Goal: Find specific page/section: Find specific page/section

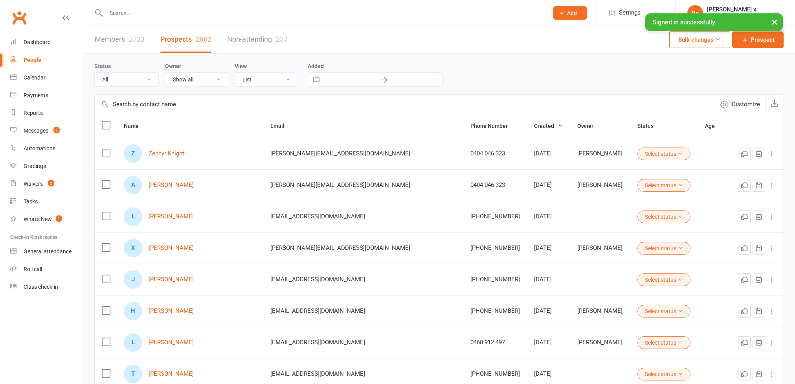
select select "100"
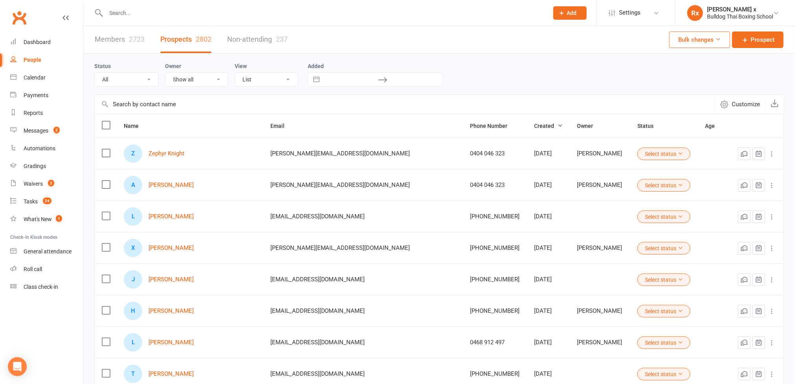
click at [237, 20] on div at bounding box center [318, 13] width 449 height 26
click at [163, 217] on link "[PERSON_NAME]" at bounding box center [171, 216] width 45 height 7
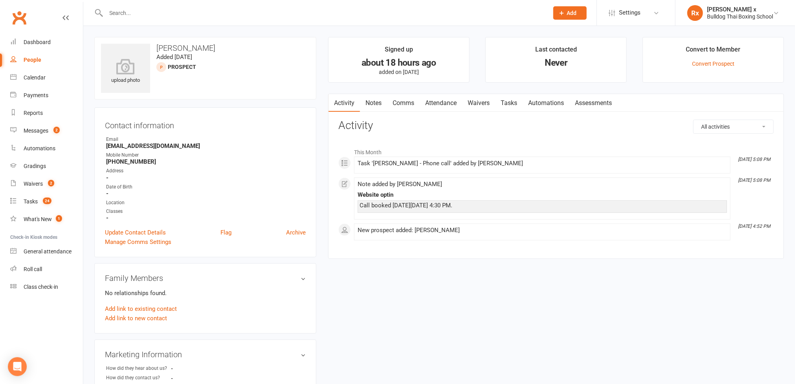
click at [37, 55] on link "People" at bounding box center [46, 60] width 73 height 18
select select "100"
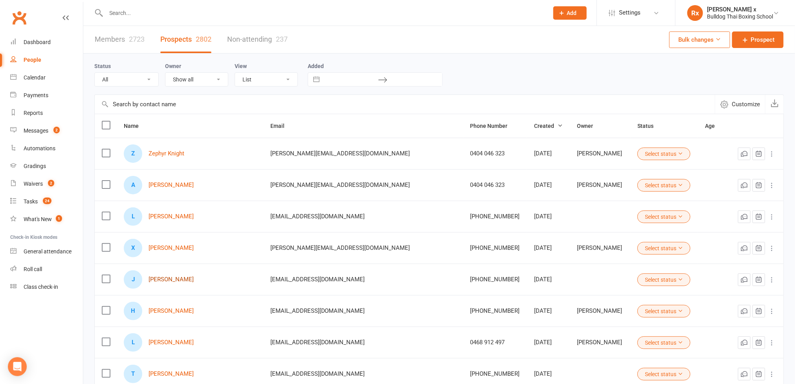
click at [171, 282] on link "[PERSON_NAME]" at bounding box center [171, 279] width 45 height 7
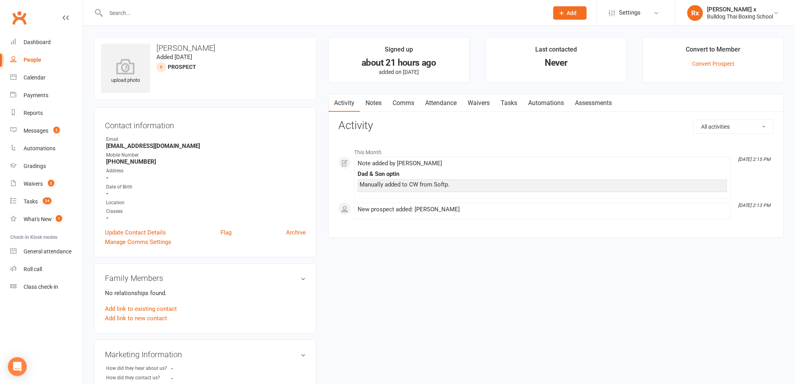
click at [33, 59] on div "People" at bounding box center [33, 60] width 18 height 6
select select "100"
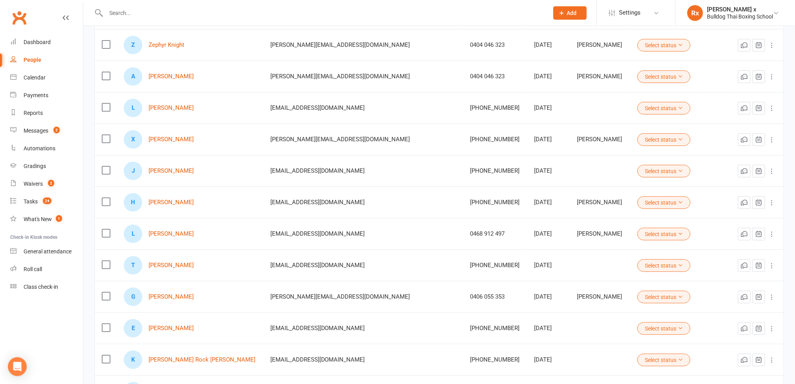
scroll to position [177, 0]
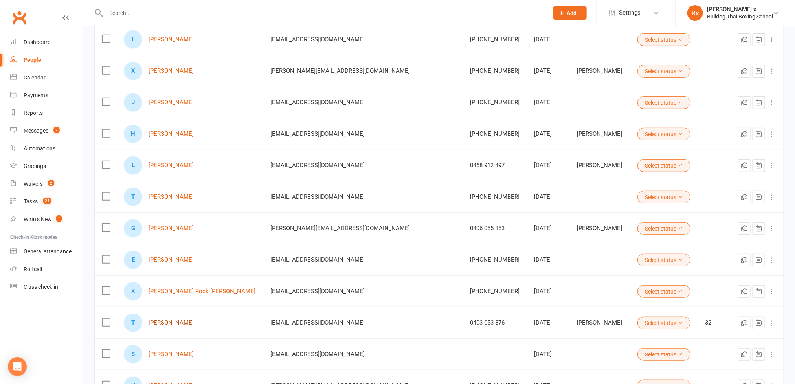
click at [174, 323] on link "[PERSON_NAME]" at bounding box center [171, 322] width 45 height 7
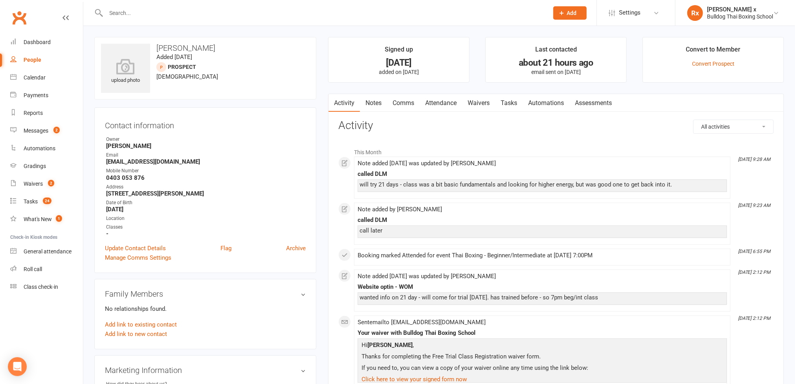
click at [32, 61] on div "People" at bounding box center [33, 60] width 18 height 6
select select "100"
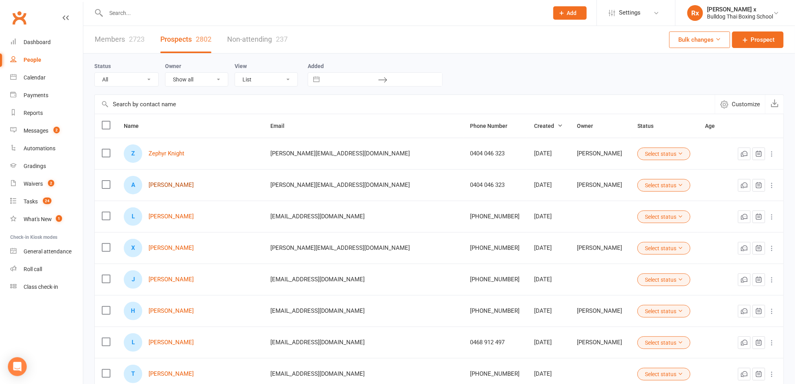
click at [159, 186] on link "[PERSON_NAME]" at bounding box center [171, 185] width 45 height 7
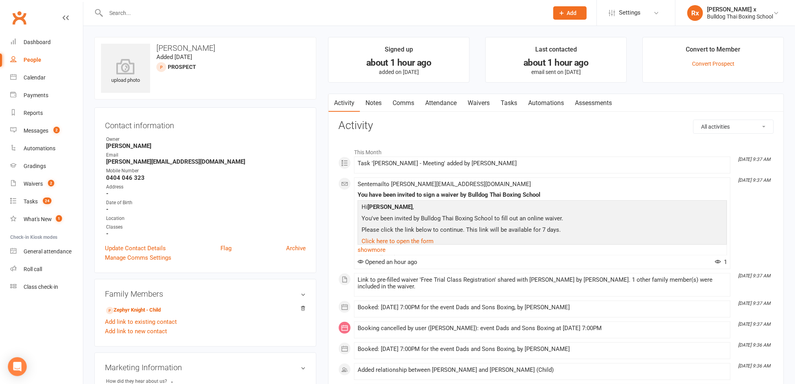
click at [37, 59] on div "People" at bounding box center [33, 60] width 18 height 6
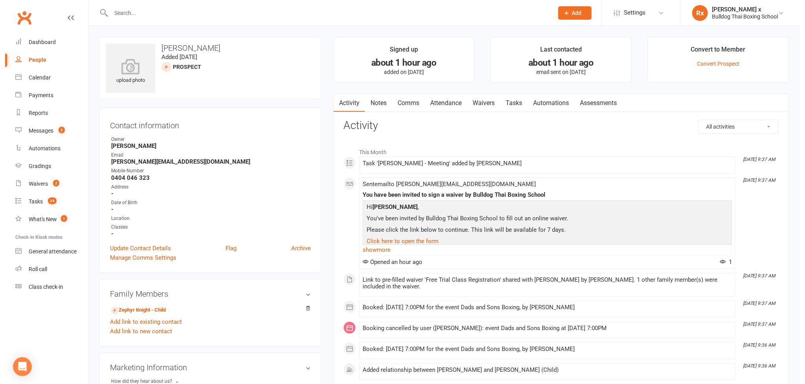
select select "100"
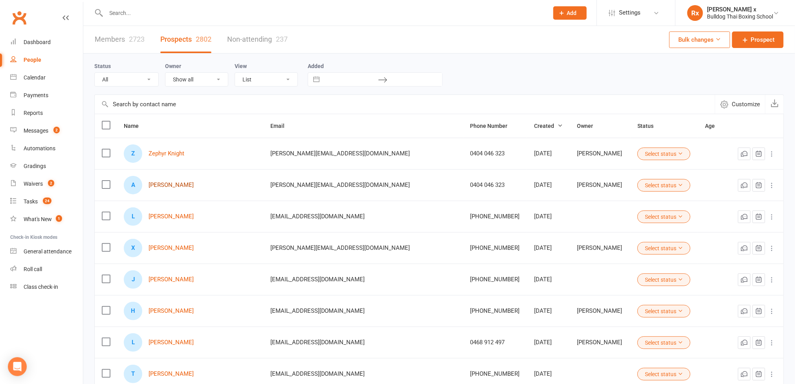
click at [167, 183] on link "[PERSON_NAME]" at bounding box center [171, 185] width 45 height 7
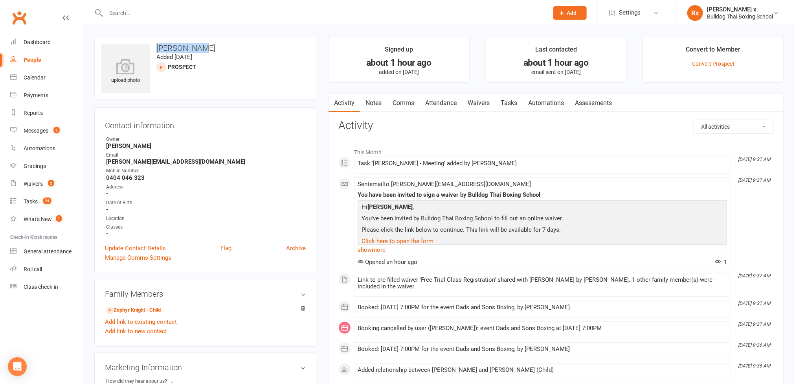
drag, startPoint x: 158, startPoint y: 46, endPoint x: 198, endPoint y: 47, distance: 40.1
click at [198, 47] on h3 "[PERSON_NAME]" at bounding box center [205, 48] width 209 height 9
copy h3 "[PERSON_NAME]"
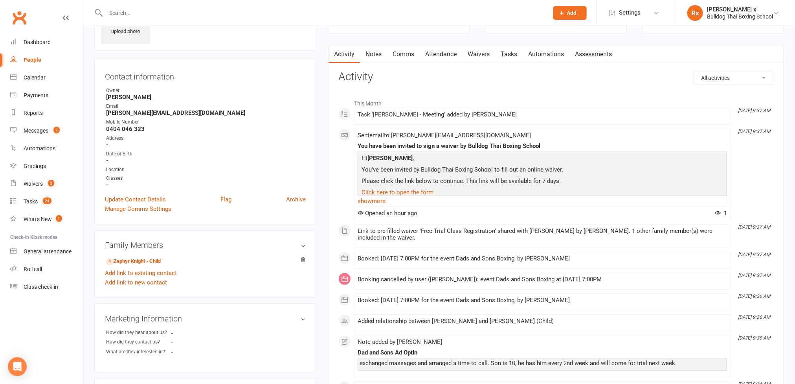
scroll to position [59, 0]
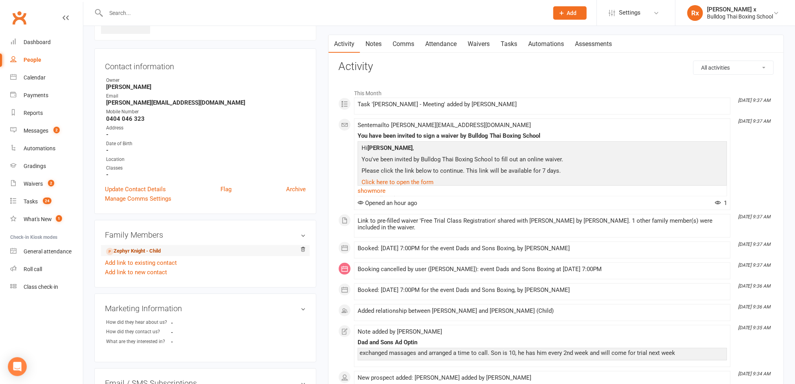
click at [130, 254] on link "Zephyr Knight - Child" at bounding box center [133, 251] width 55 height 8
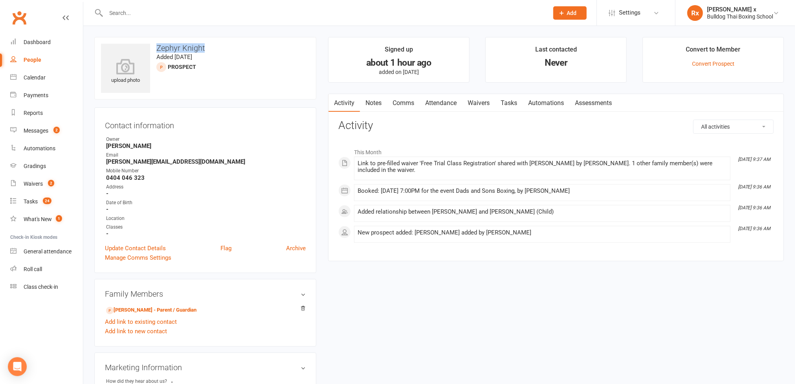
drag, startPoint x: 157, startPoint y: 45, endPoint x: 204, endPoint y: 48, distance: 47.3
click at [204, 48] on h3 "Zephyr Knight" at bounding box center [205, 48] width 209 height 9
copy h3 "Zephyr Knight"
drag, startPoint x: 414, startPoint y: 191, endPoint x: 358, endPoint y: 190, distance: 55.8
click at [358, 190] on div "Booked: [DATE] 7:00PM for the event Dads and Sons Boxing, by [PERSON_NAME]" at bounding box center [542, 190] width 369 height 7
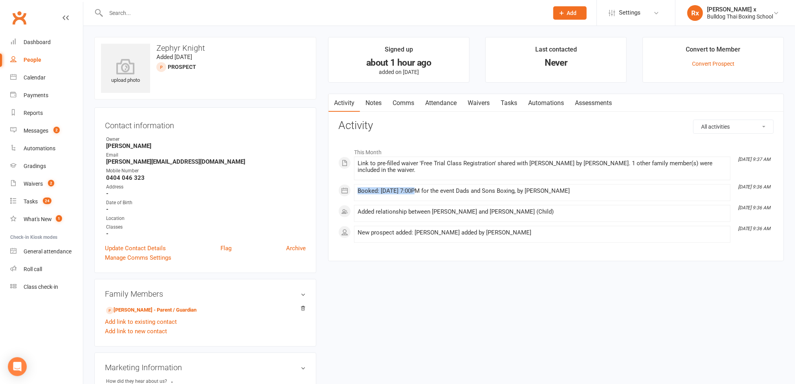
copy div "Booked: [DATE]"
click at [28, 127] on link "Messages 2" at bounding box center [46, 131] width 73 height 18
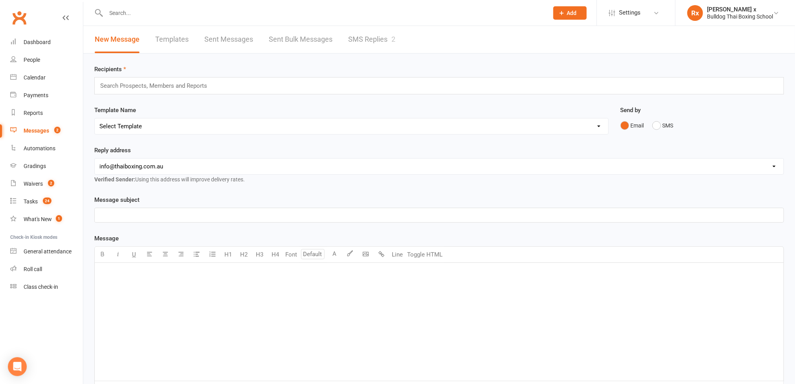
click at [367, 37] on link "SMS Replies 2" at bounding box center [371, 39] width 47 height 27
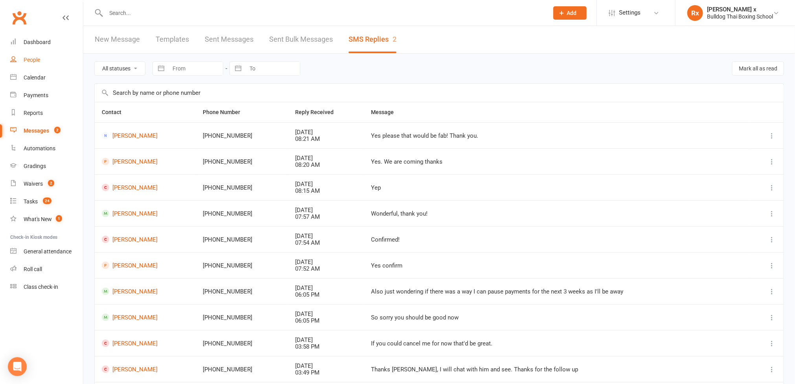
click at [25, 57] on div "People" at bounding box center [32, 60] width 17 height 6
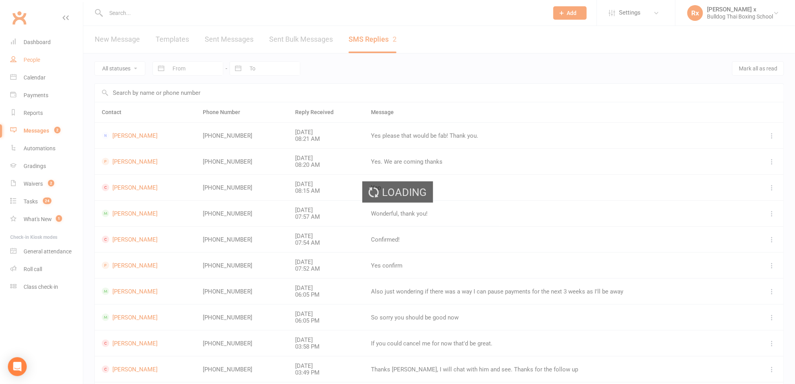
select select "100"
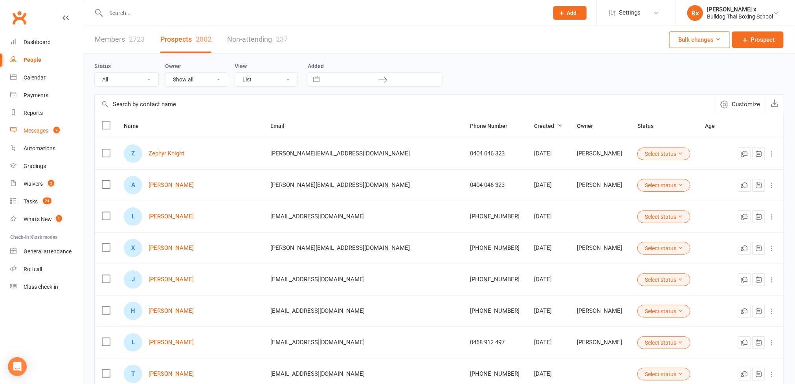
click at [49, 131] on link "Messages 2" at bounding box center [46, 131] width 73 height 18
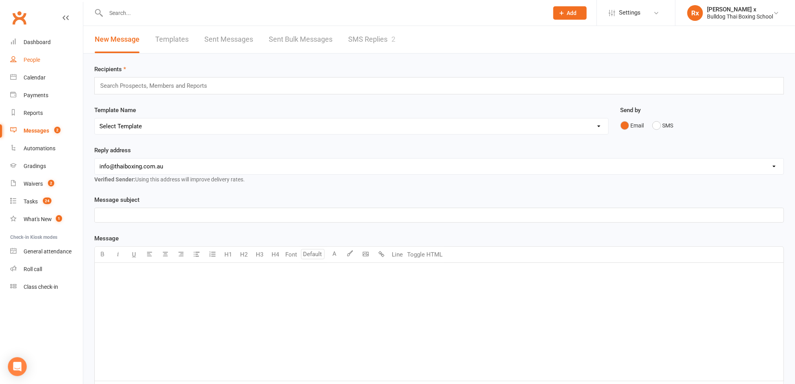
click at [34, 53] on link "People" at bounding box center [46, 60] width 73 height 18
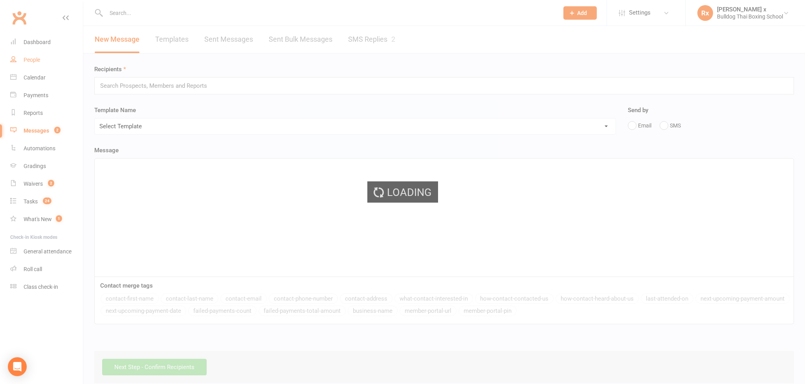
select select "100"
